Goal: Check status: Check status

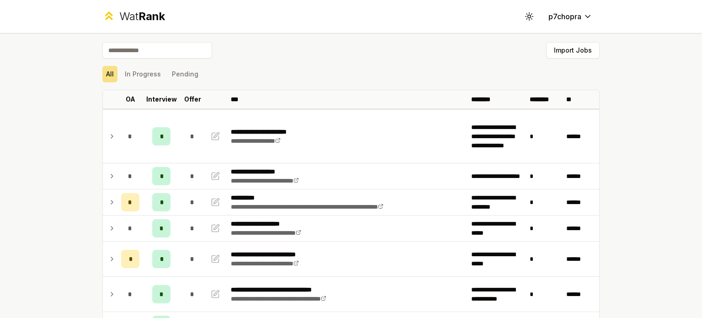
click at [381, 80] on div "All In Progress Pending" at bounding box center [351, 74] width 498 height 16
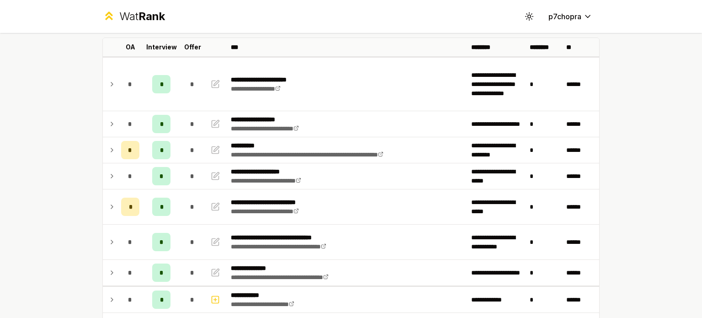
scroll to position [76, 0]
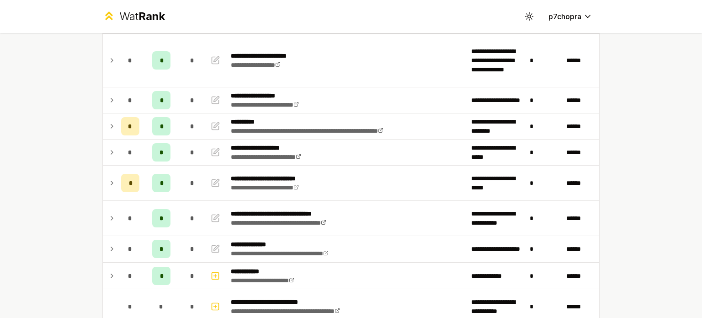
click at [56, 128] on div "**********" at bounding box center [351, 159] width 702 height 318
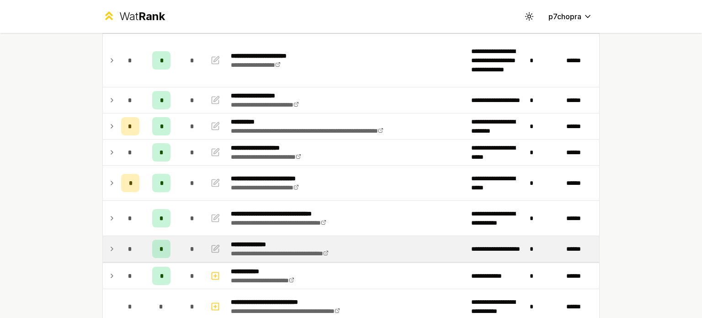
click at [123, 243] on div "*" at bounding box center [130, 249] width 18 height 18
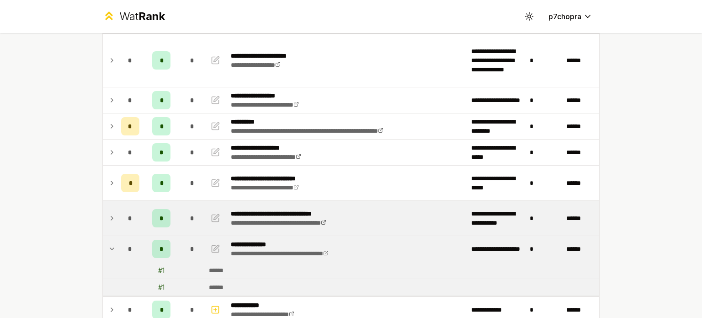
scroll to position [152, 0]
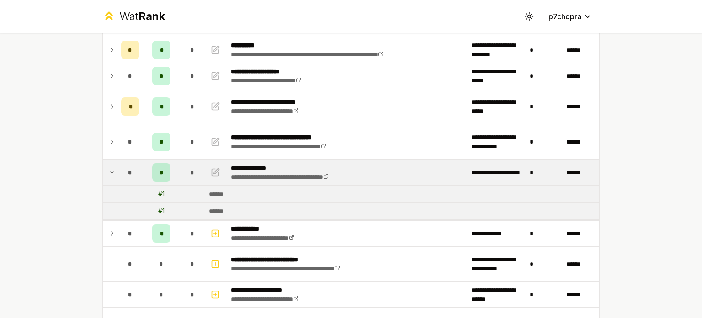
click at [63, 178] on div "**********" at bounding box center [351, 159] width 702 height 318
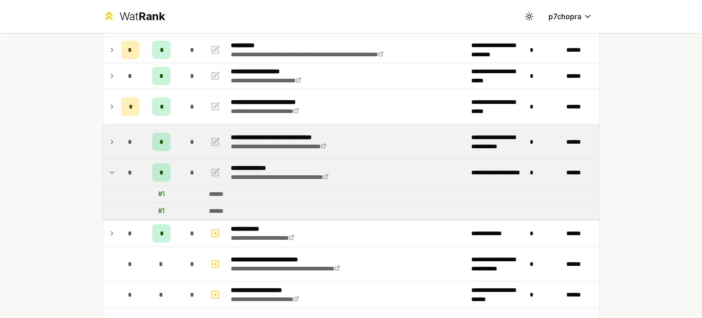
click at [133, 139] on div "*" at bounding box center [130, 142] width 18 height 18
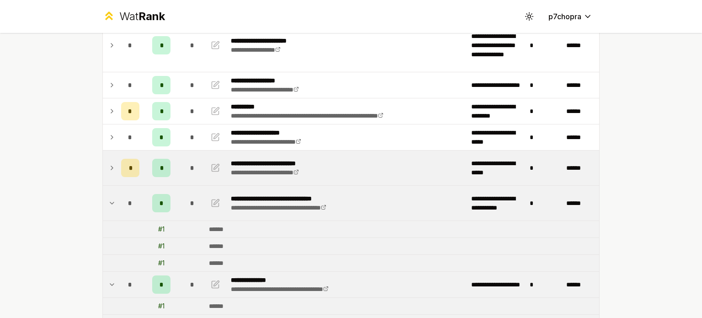
scroll to position [76, 0]
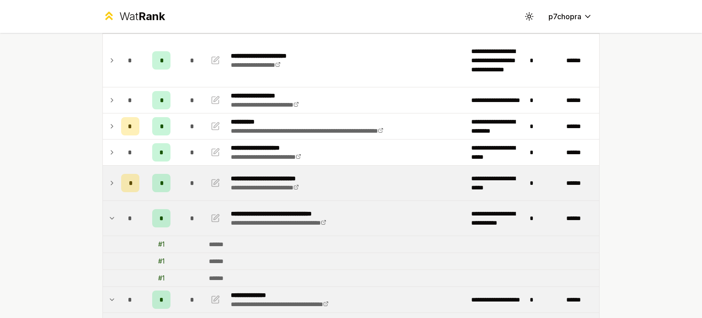
click at [111, 179] on icon at bounding box center [111, 182] width 7 height 11
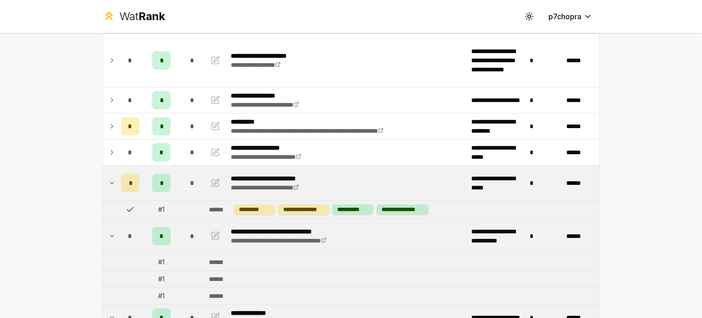
click at [71, 174] on div "**********" at bounding box center [351, 159] width 702 height 318
click at [120, 171] on td "*" at bounding box center [131, 183] width 26 height 35
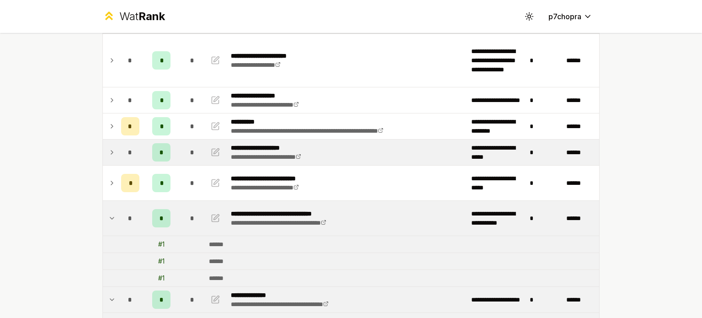
click at [132, 147] on div "*" at bounding box center [130, 152] width 18 height 18
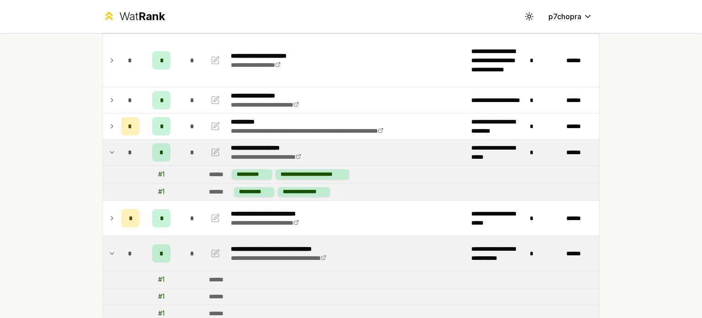
click at [132, 147] on div "*" at bounding box center [130, 152] width 18 height 18
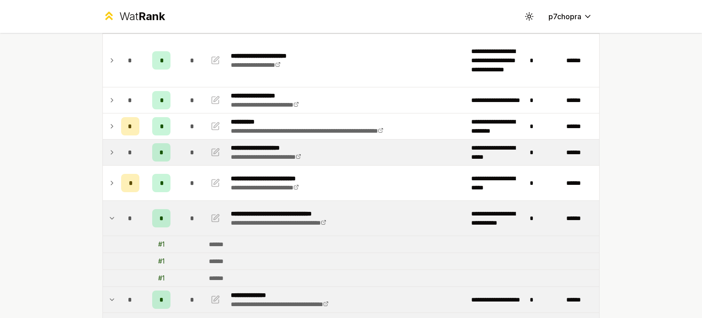
click at [130, 145] on div "*" at bounding box center [130, 152] width 18 height 18
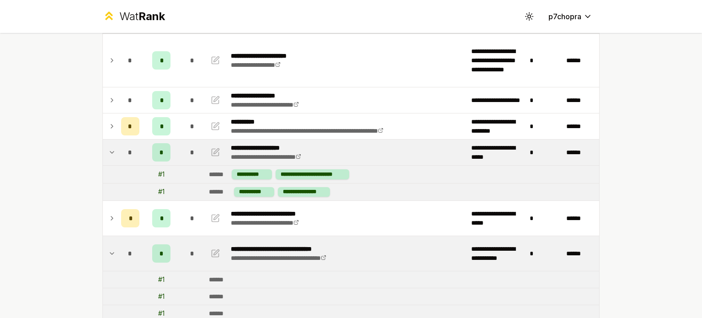
click at [56, 146] on div "**********" at bounding box center [351, 159] width 702 height 318
click at [54, 147] on div "**********" at bounding box center [351, 159] width 702 height 318
click at [143, 150] on td "*" at bounding box center [161, 152] width 37 height 26
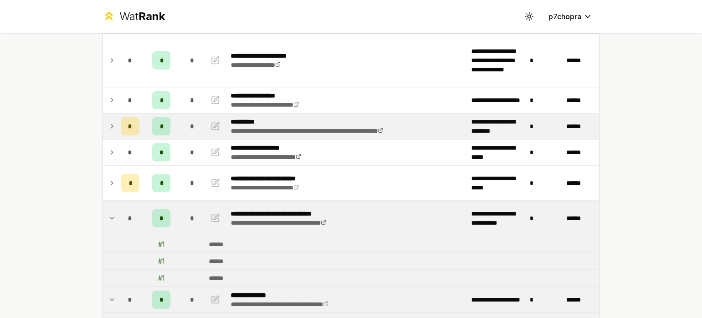
click at [143, 124] on td "*" at bounding box center [161, 126] width 37 height 26
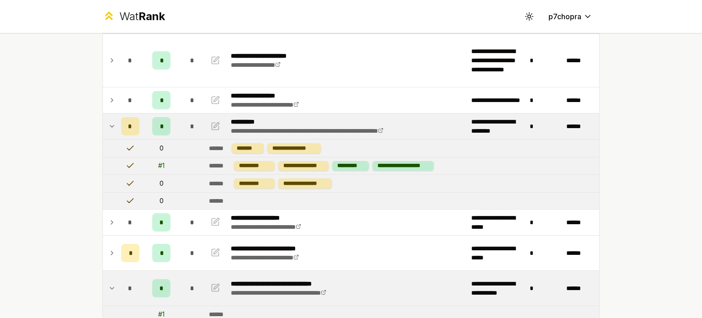
click at [353, 180] on td "**********" at bounding box center [402, 183] width 394 height 17
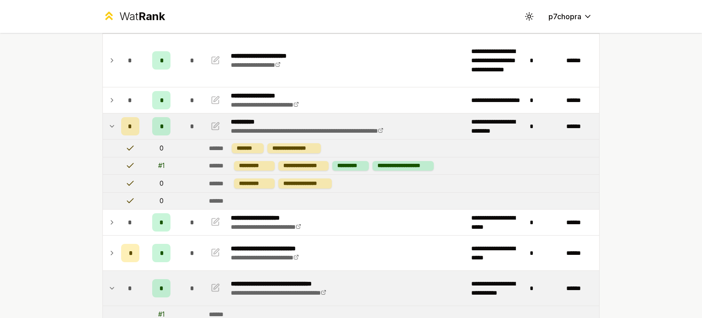
click at [353, 180] on td "**********" at bounding box center [402, 183] width 394 height 17
click at [192, 124] on div "*" at bounding box center [192, 126] width 18 height 18
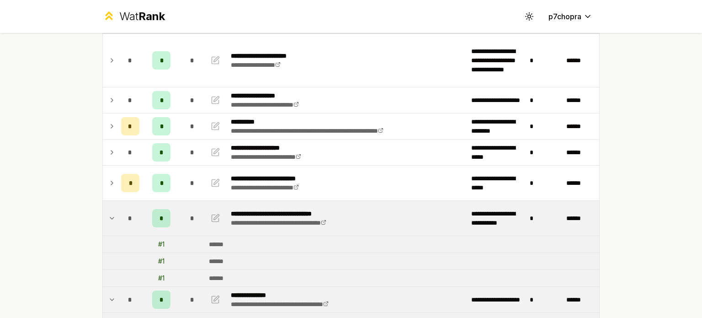
click at [184, 202] on td "*" at bounding box center [193, 218] width 26 height 35
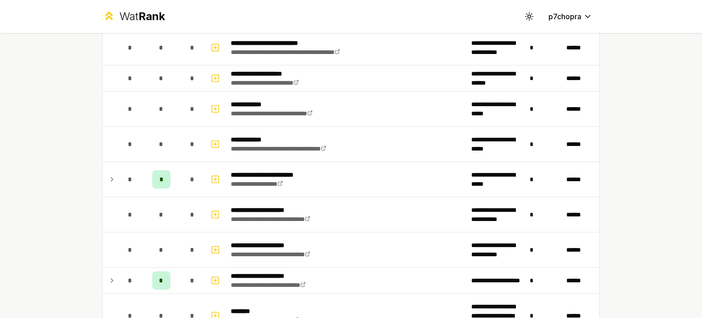
scroll to position [381, 0]
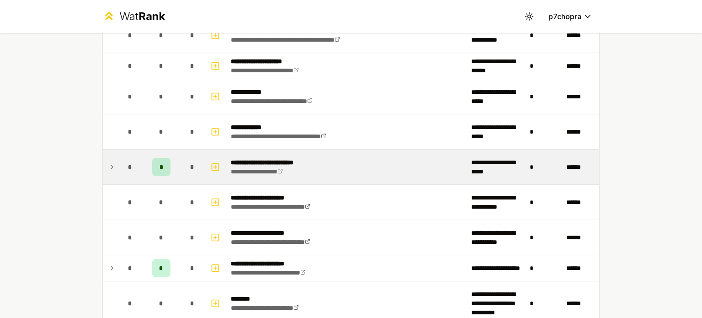
click at [118, 161] on td "*" at bounding box center [131, 167] width 26 height 35
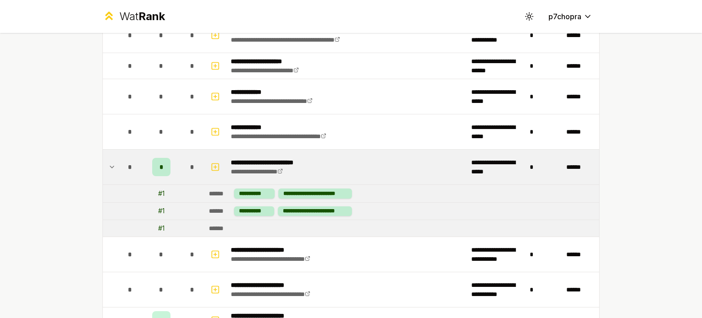
click at [118, 161] on td "*" at bounding box center [131, 167] width 26 height 35
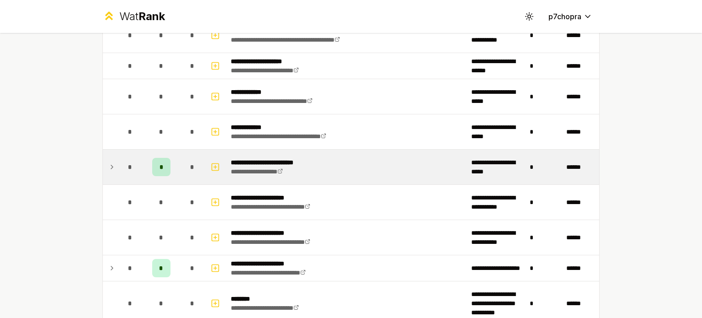
scroll to position [610, 0]
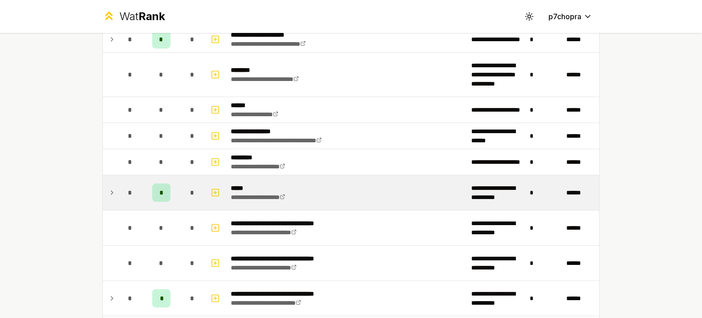
click at [113, 185] on td at bounding box center [110, 192] width 15 height 35
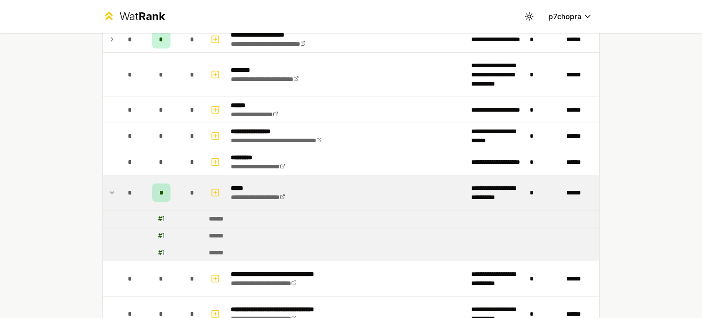
click at [113, 185] on td at bounding box center [110, 192] width 15 height 35
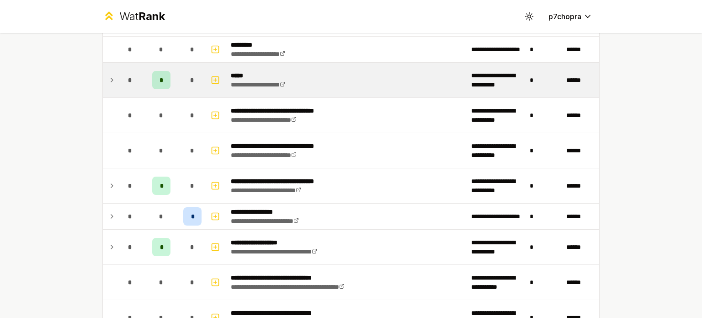
scroll to position [762, 0]
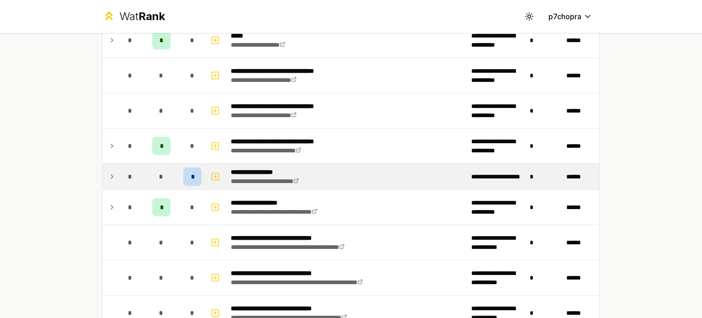
click at [121, 175] on div "*" at bounding box center [130, 176] width 18 height 18
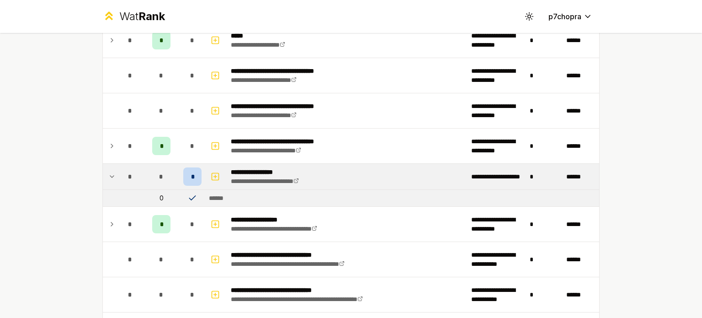
click at [121, 175] on div "*" at bounding box center [130, 176] width 18 height 18
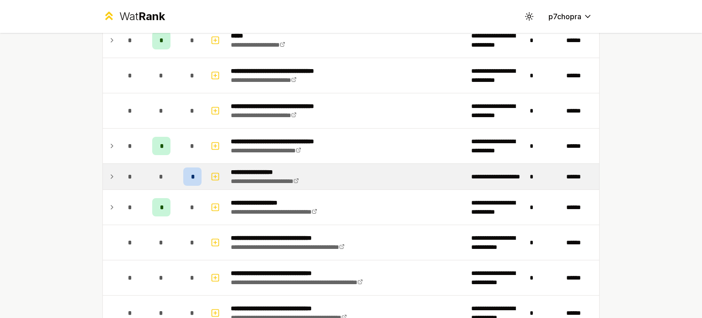
click at [121, 175] on div "*" at bounding box center [130, 176] width 18 height 18
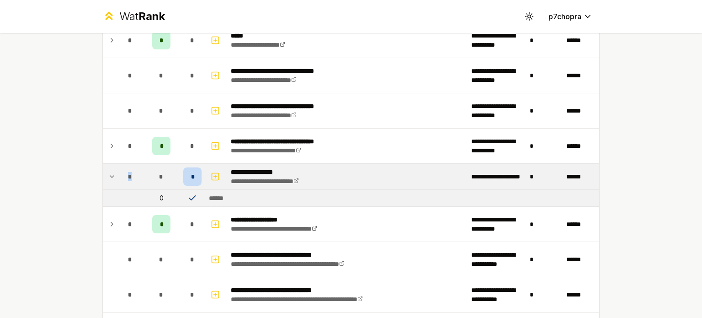
click at [121, 175] on div "*" at bounding box center [130, 176] width 18 height 18
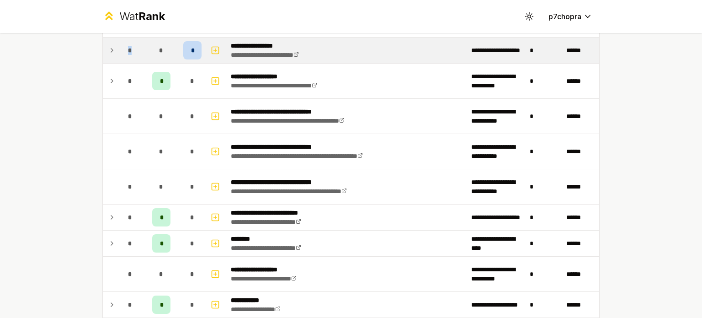
scroll to position [915, 0]
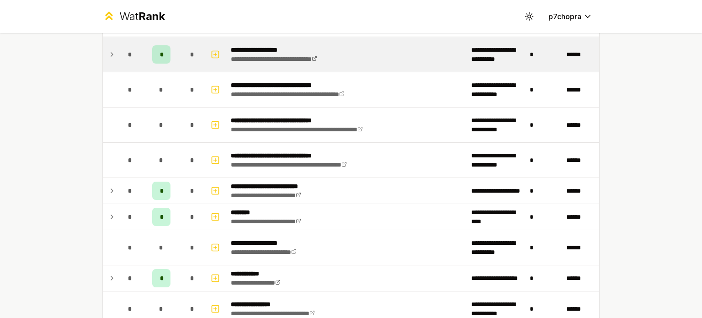
click at [134, 53] on div "*" at bounding box center [130, 54] width 18 height 18
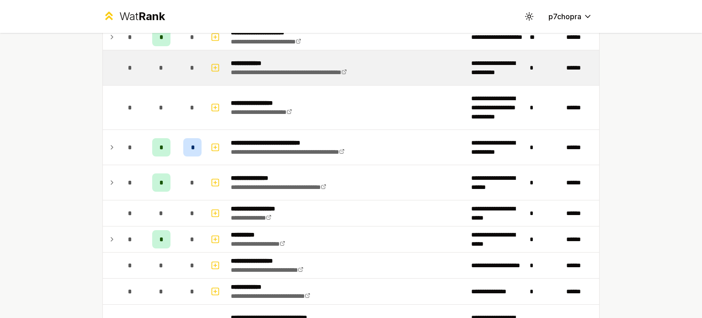
scroll to position [1372, 0]
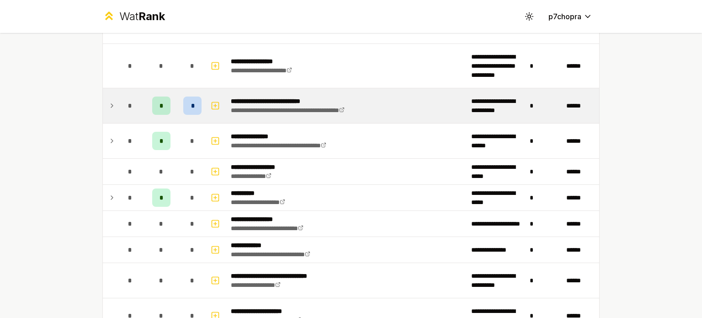
click at [135, 102] on div "*" at bounding box center [130, 105] width 18 height 18
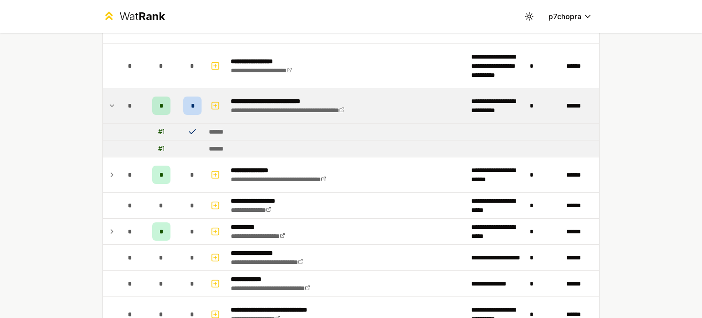
click at [131, 103] on div "*" at bounding box center [130, 105] width 18 height 18
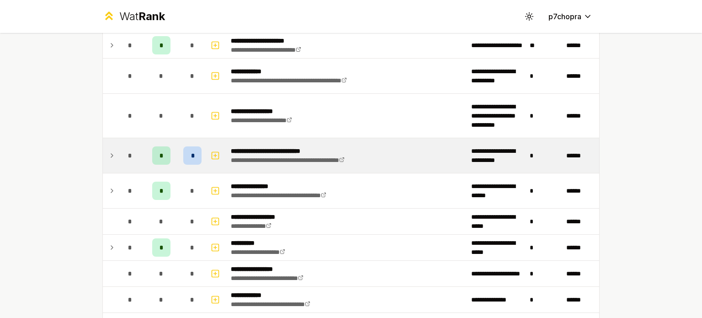
scroll to position [1295, 0]
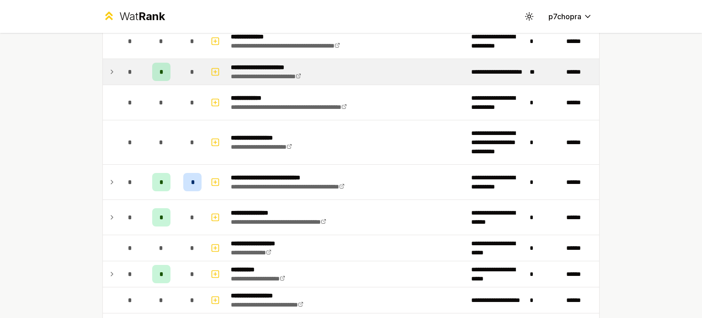
click at [134, 70] on div "*" at bounding box center [130, 72] width 18 height 18
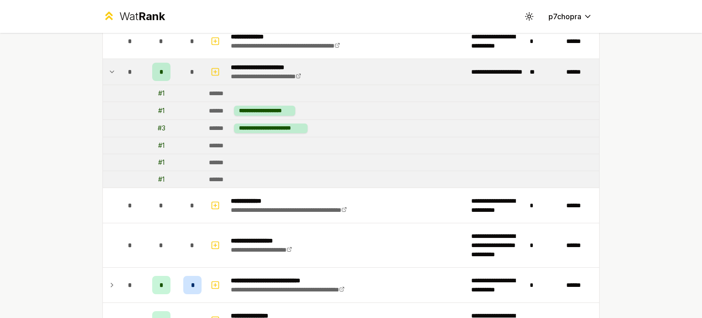
click at [134, 70] on div "*" at bounding box center [130, 72] width 18 height 18
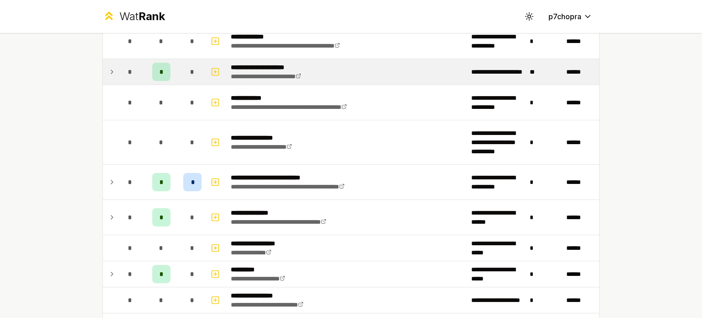
click at [134, 70] on div "*" at bounding box center [130, 72] width 18 height 18
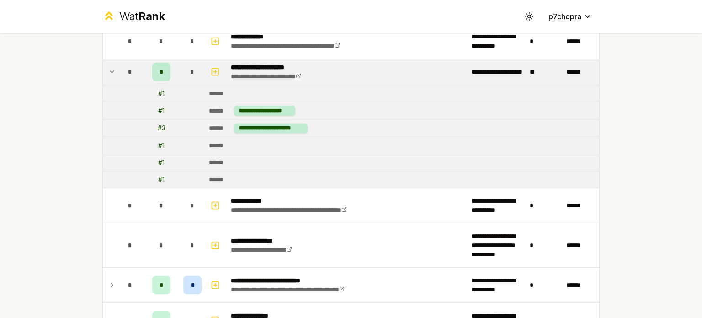
click at [130, 71] on div "*" at bounding box center [130, 72] width 18 height 18
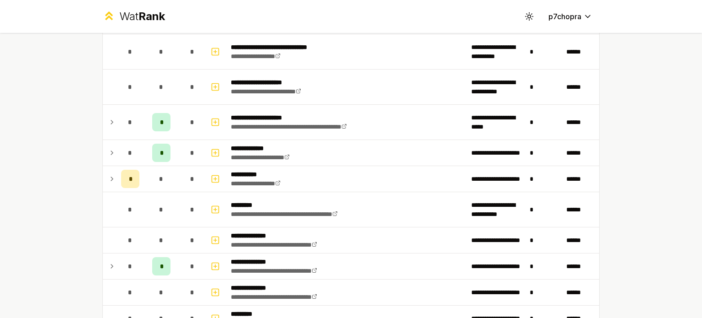
scroll to position [1665, 0]
